Goal: Feedback & Contribution: Leave review/rating

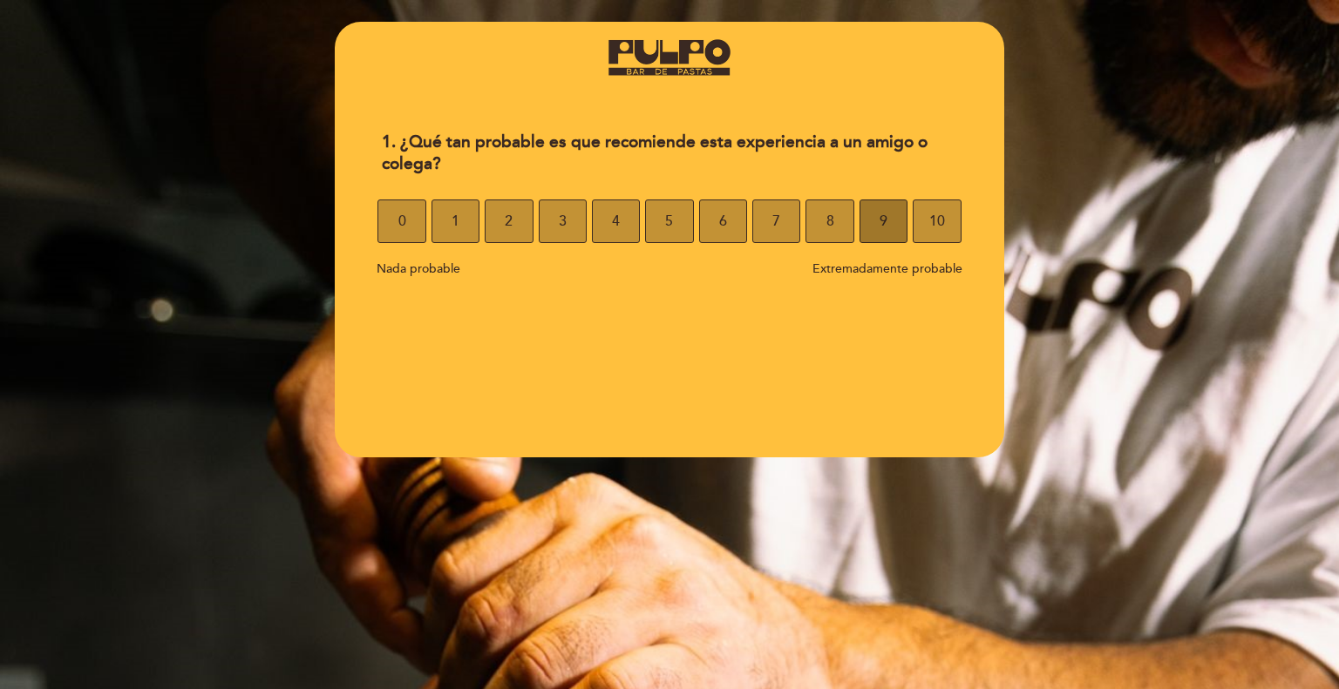
click at [863, 209] on button "9" at bounding box center [883, 222] width 48 height 44
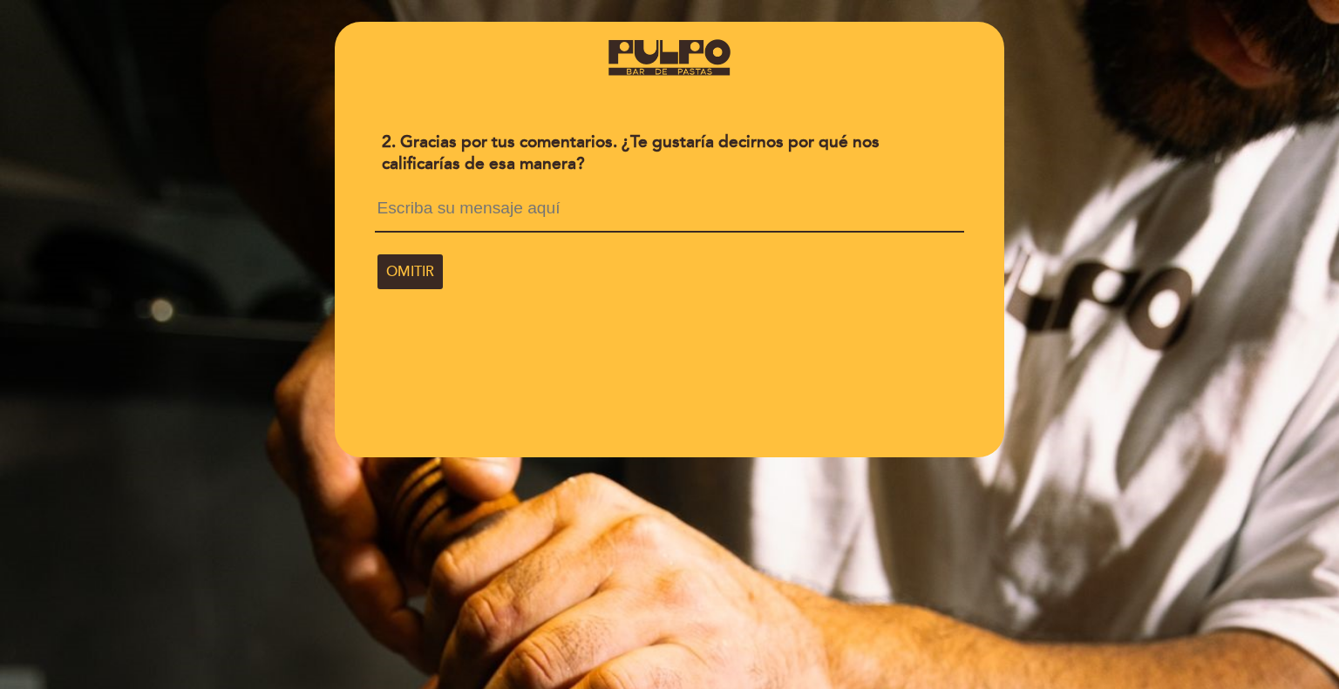
click at [546, 216] on textarea at bounding box center [669, 216] width 588 height 33
type textarea "m"
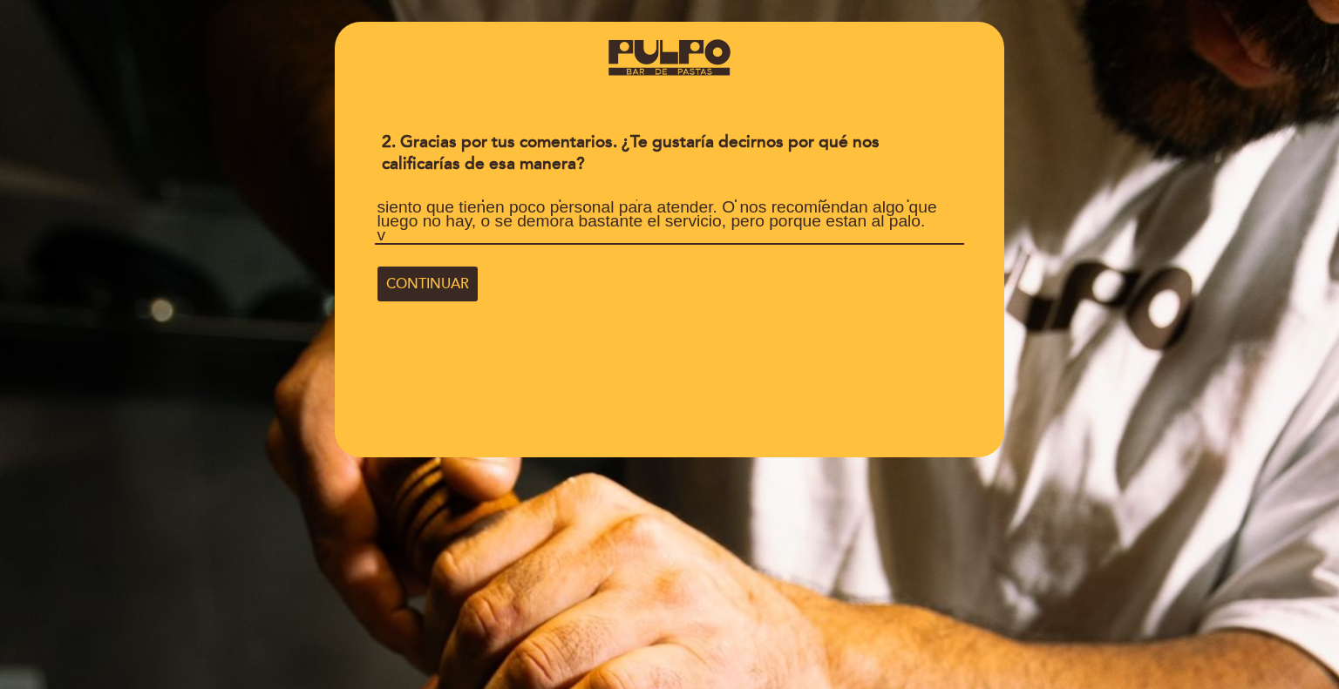
scroll to position [2, 0]
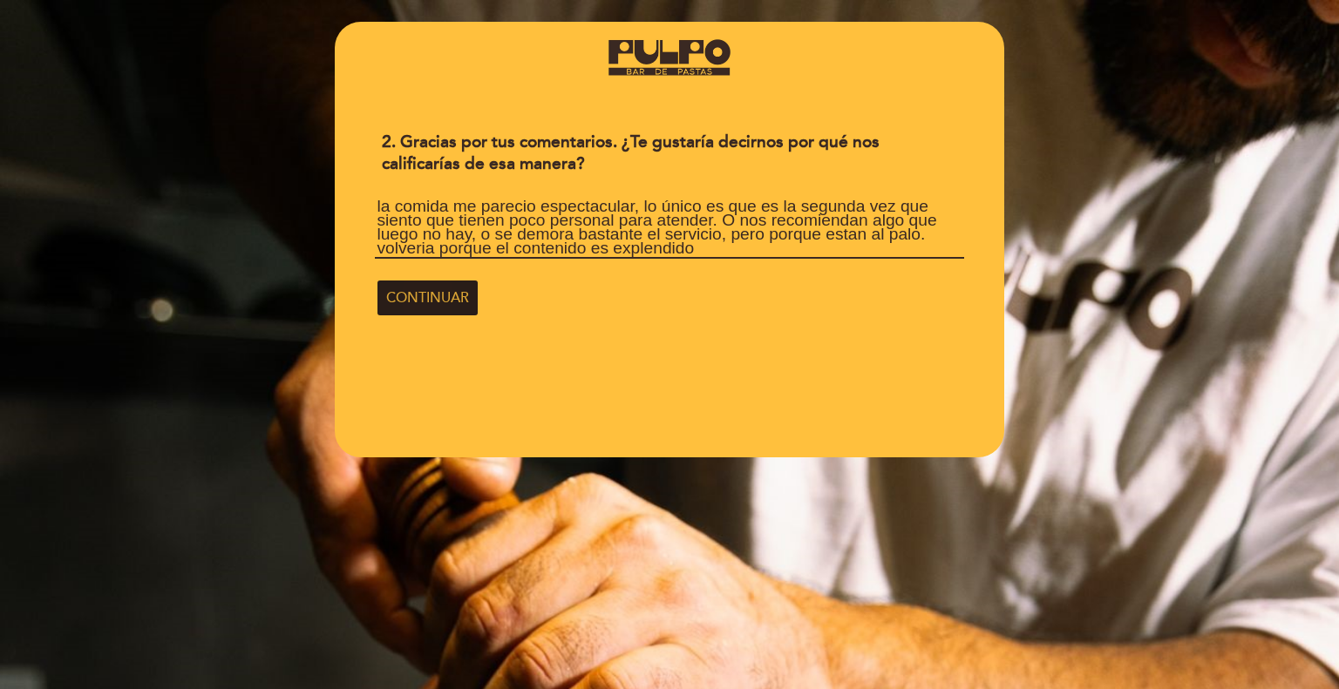
type textarea "la comida me parecio espectacular, lo único es que es la segunda vez que siento…"
click at [462, 308] on span "CONTINUAR" at bounding box center [427, 298] width 83 height 49
click at [429, 279] on span "CONTINUAR" at bounding box center [427, 298] width 83 height 49
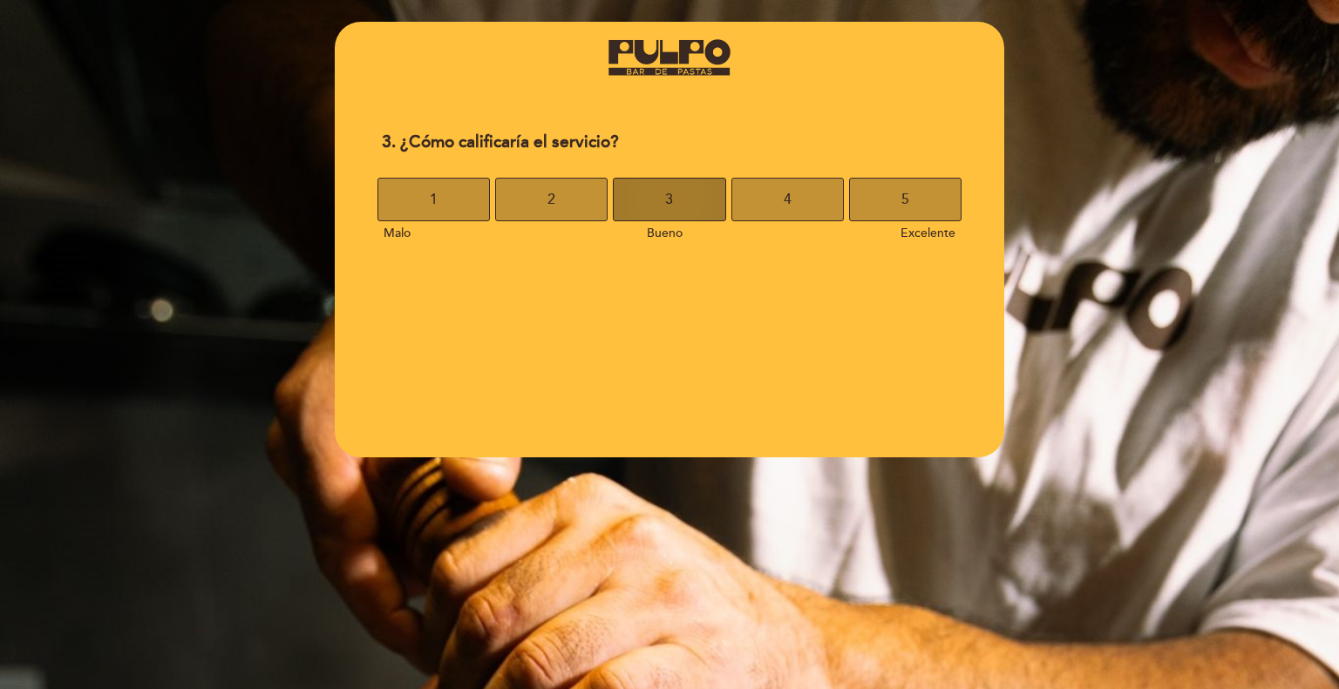
click at [709, 201] on button "3" at bounding box center [669, 200] width 112 height 44
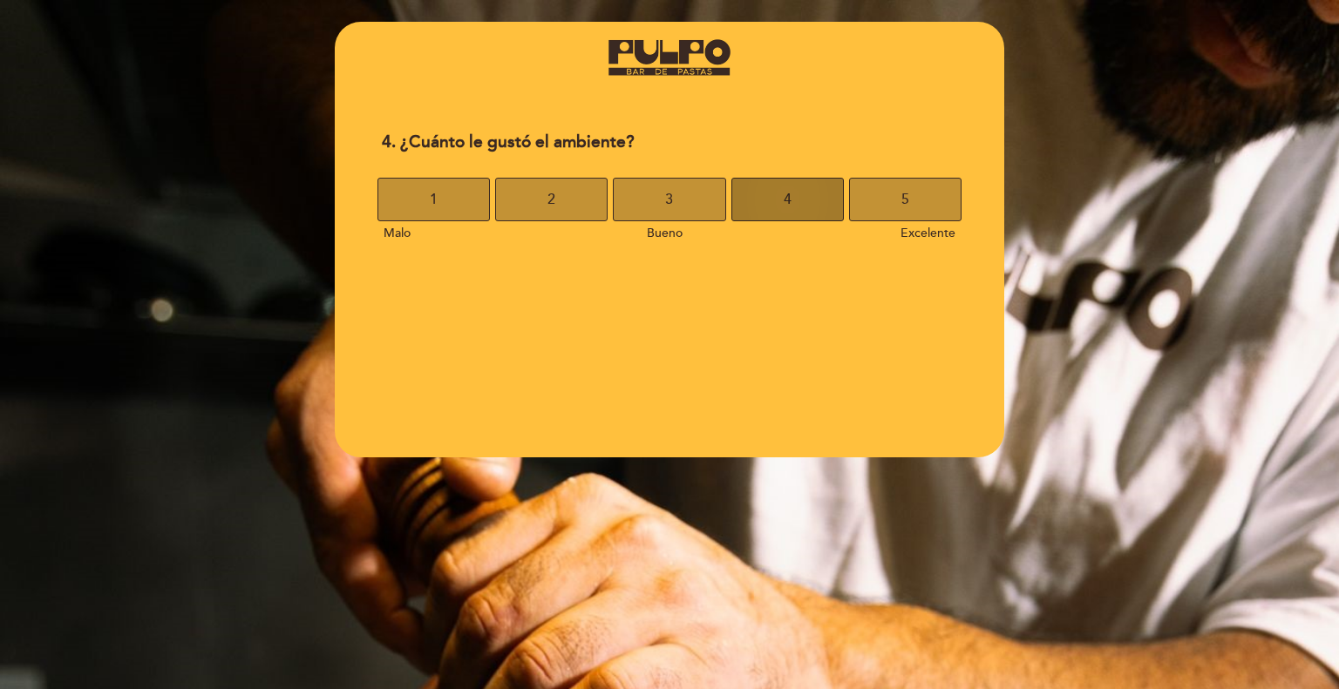
click at [766, 191] on button "4" at bounding box center [787, 200] width 112 height 44
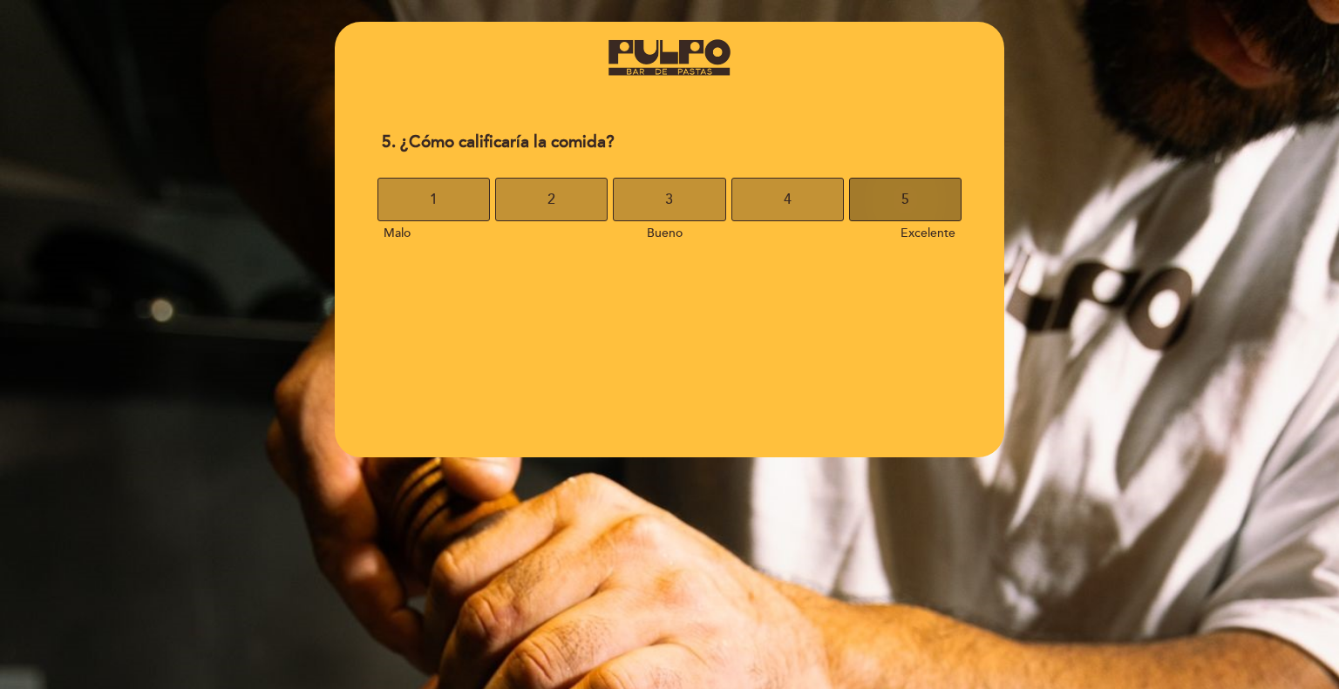
click at [928, 197] on button "5" at bounding box center [905, 200] width 112 height 44
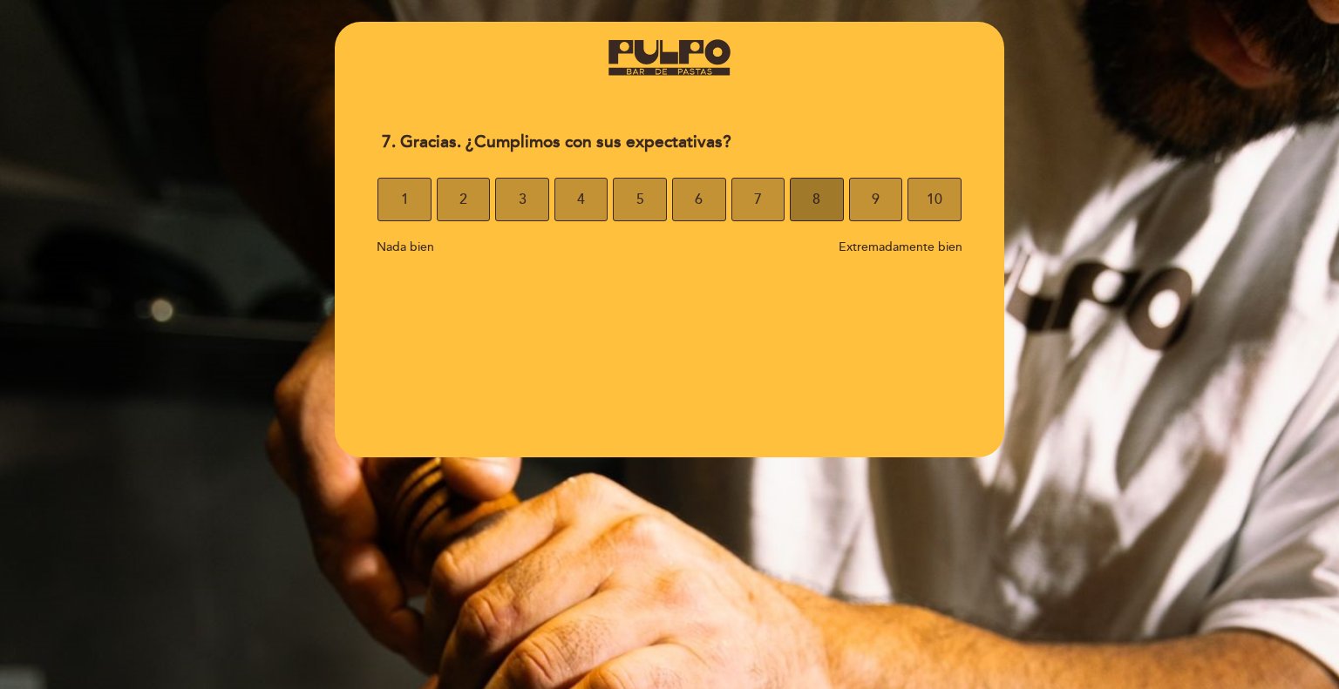
click at [816, 190] on span "8" at bounding box center [816, 199] width 8 height 49
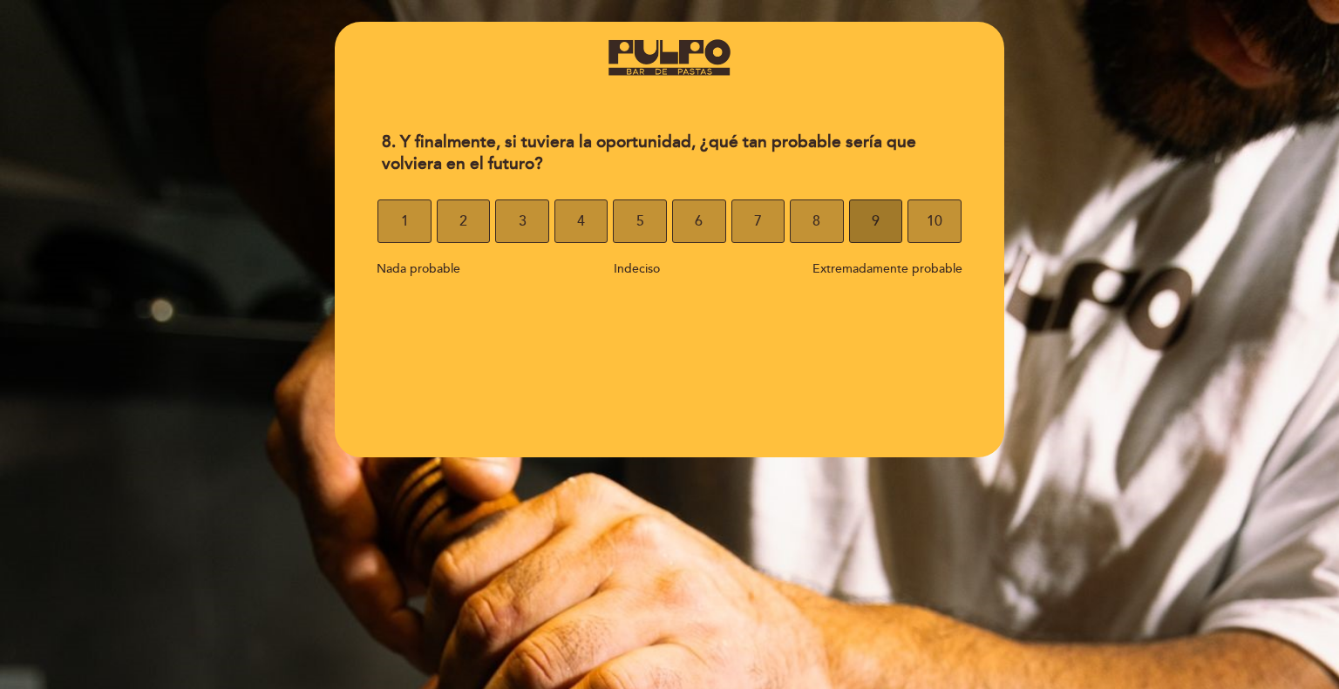
click at [855, 214] on button "9" at bounding box center [876, 222] width 54 height 44
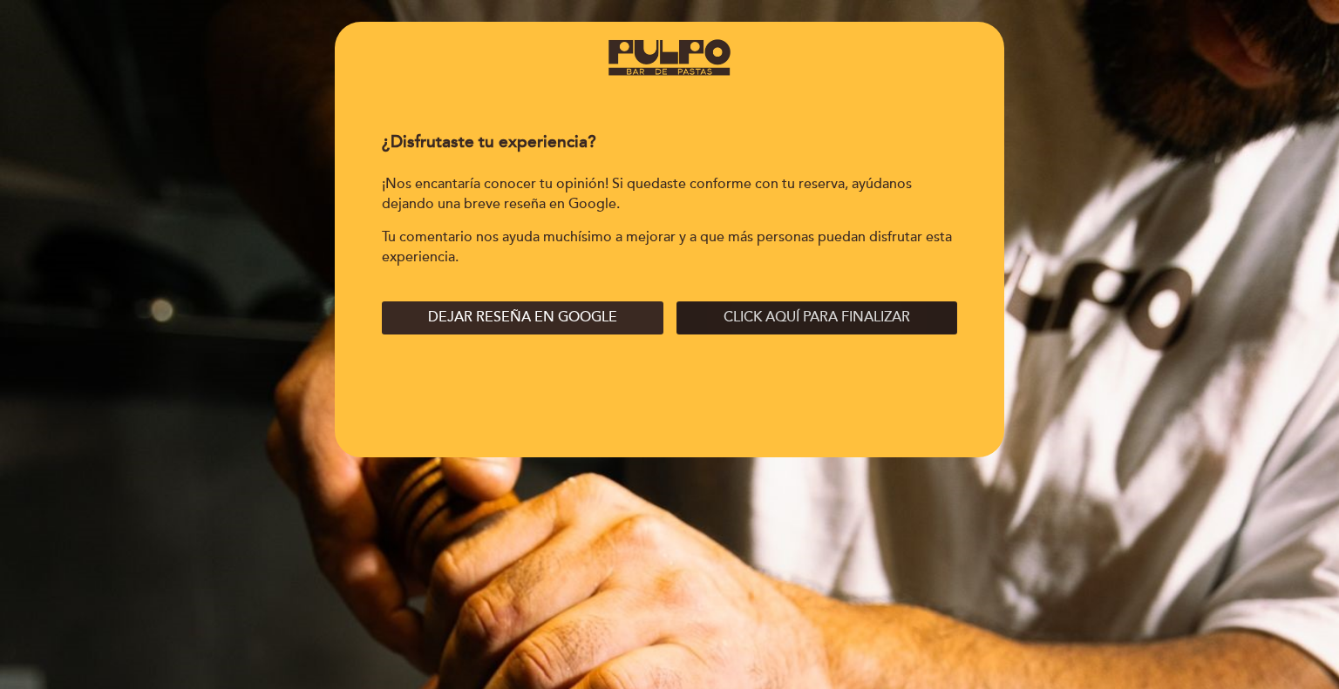
click at [795, 302] on div "Dejar reseña en Google Click aquí para finalizar" at bounding box center [669, 318] width 602 height 54
click at [795, 305] on button "Click aquí para finalizar" at bounding box center [816, 318] width 281 height 33
